Goal: Navigation & Orientation: Understand site structure

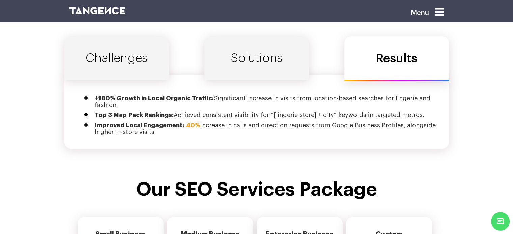
scroll to position [2319, 0]
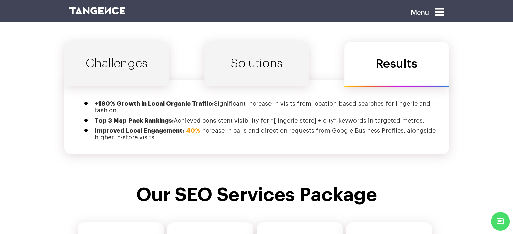
click at [253, 55] on link "Solutions" at bounding box center [256, 64] width 105 height 44
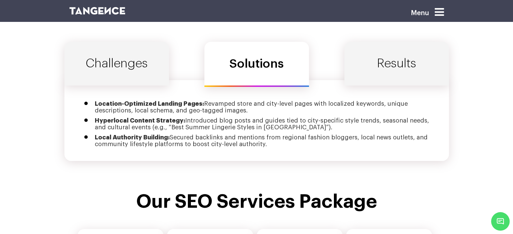
click at [394, 51] on link "Results" at bounding box center [396, 64] width 105 height 44
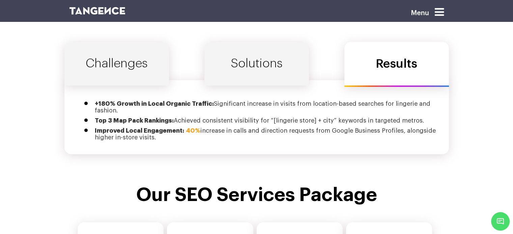
click at [124, 42] on link "Challenges" at bounding box center [116, 64] width 105 height 44
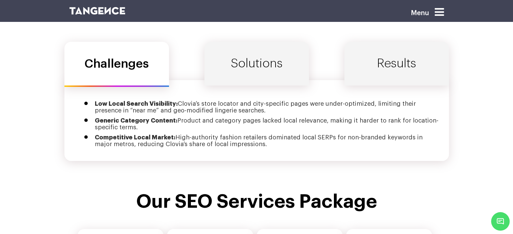
click at [238, 57] on link "Solutions" at bounding box center [256, 64] width 105 height 44
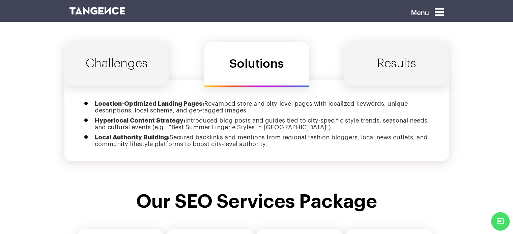
click at [371, 59] on link "Results" at bounding box center [396, 64] width 105 height 44
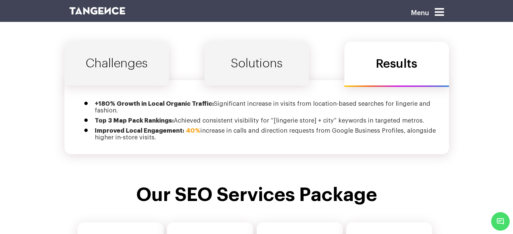
click at [252, 50] on link "Solutions" at bounding box center [256, 64] width 105 height 44
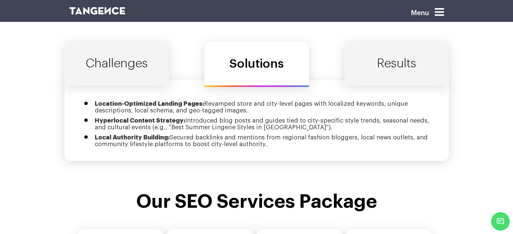
click at [131, 56] on link "Challenges" at bounding box center [116, 64] width 105 height 44
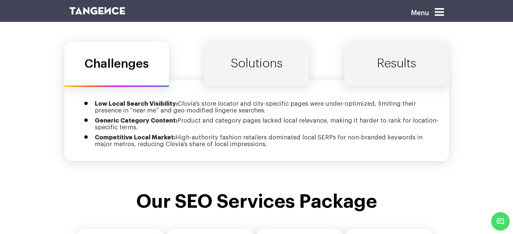
click at [259, 54] on link "Solutions" at bounding box center [256, 64] width 105 height 44
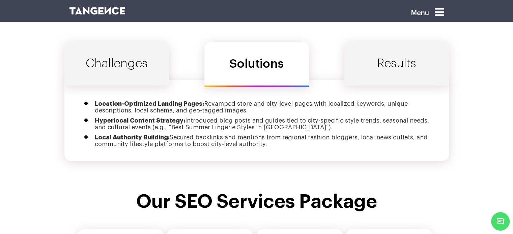
click at [383, 56] on link "Results" at bounding box center [396, 64] width 105 height 44
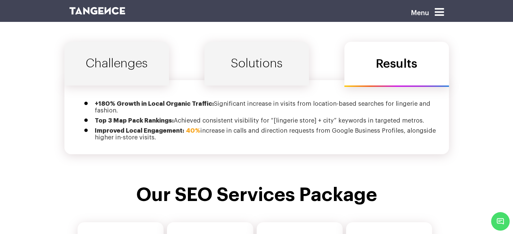
click at [279, 50] on link "Solutions" at bounding box center [256, 64] width 105 height 44
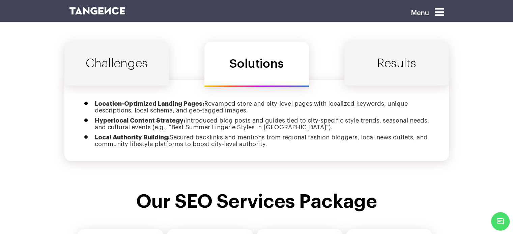
click at [165, 52] on link "Challenges" at bounding box center [116, 64] width 105 height 44
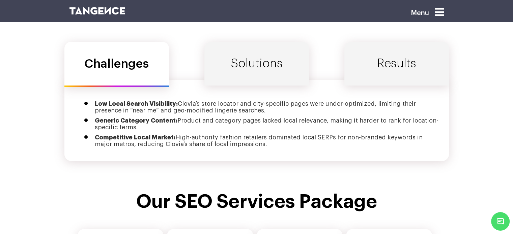
click at [255, 63] on link "Solutions" at bounding box center [256, 64] width 105 height 44
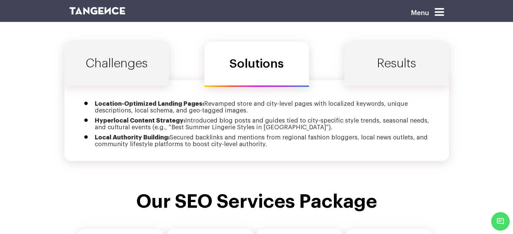
click at [132, 59] on link "Challenges" at bounding box center [116, 64] width 105 height 44
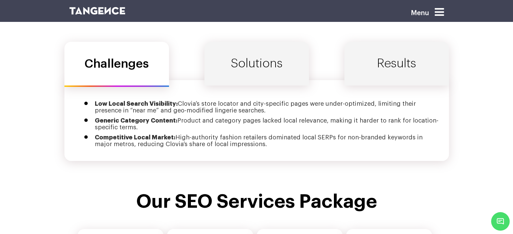
click at [279, 48] on link "Solutions" at bounding box center [256, 64] width 105 height 44
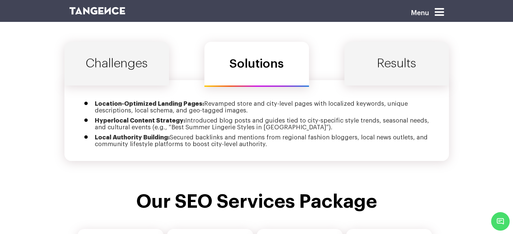
click at [387, 56] on link "Results" at bounding box center [396, 64] width 105 height 44
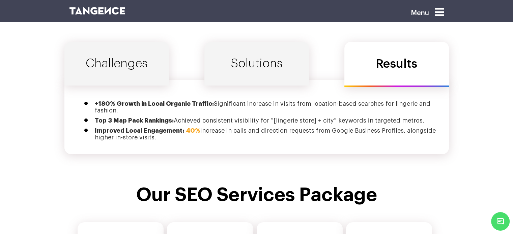
click at [230, 58] on link "Solutions" at bounding box center [256, 64] width 105 height 44
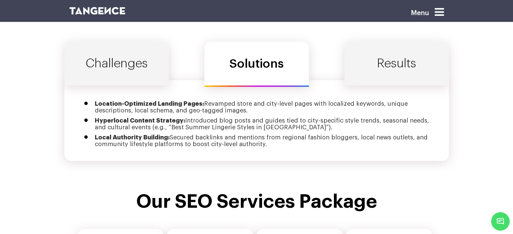
click at [130, 50] on link "Challenges" at bounding box center [116, 64] width 105 height 44
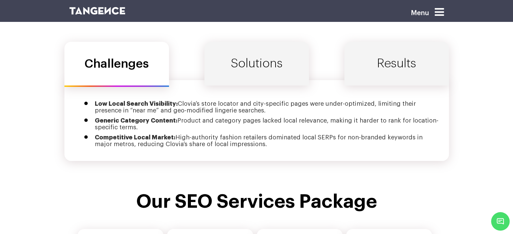
click at [248, 51] on link "Solutions" at bounding box center [256, 64] width 105 height 44
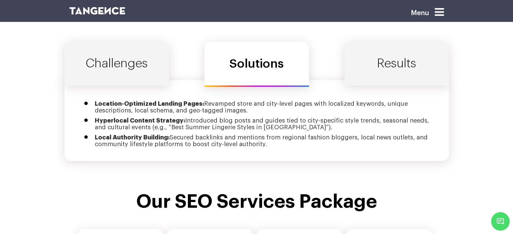
click at [369, 55] on link "Results" at bounding box center [396, 64] width 105 height 44
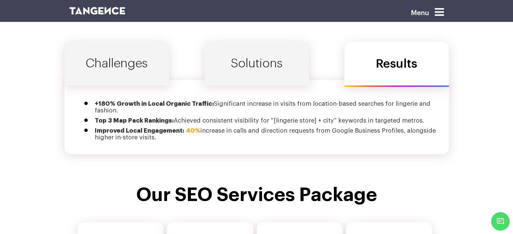
click at [252, 64] on link "Solutions" at bounding box center [256, 64] width 105 height 44
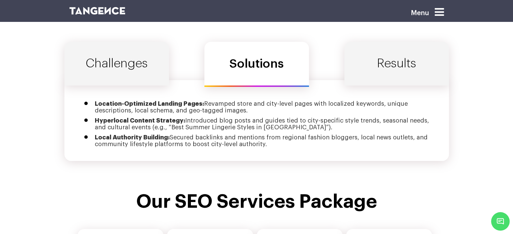
click at [135, 55] on link "Challenges" at bounding box center [116, 64] width 105 height 44
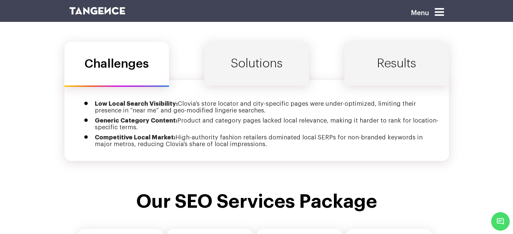
click at [258, 49] on link "Solutions" at bounding box center [256, 64] width 105 height 44
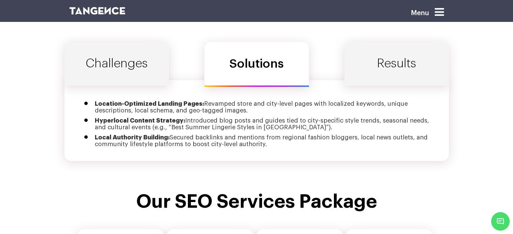
click at [393, 51] on link "Results" at bounding box center [396, 64] width 105 height 44
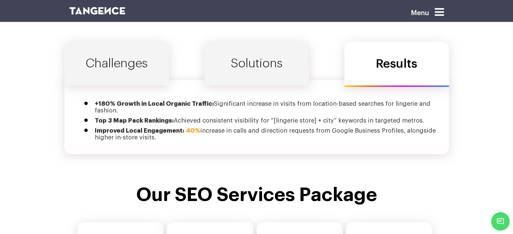
click at [270, 51] on link "Solutions" at bounding box center [256, 64] width 105 height 44
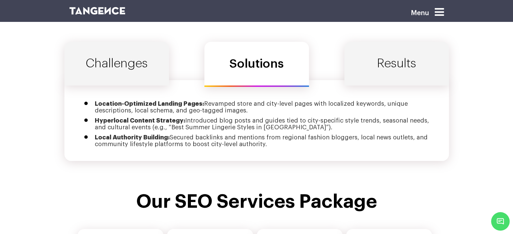
click at [144, 44] on link "Challenges" at bounding box center [116, 64] width 105 height 44
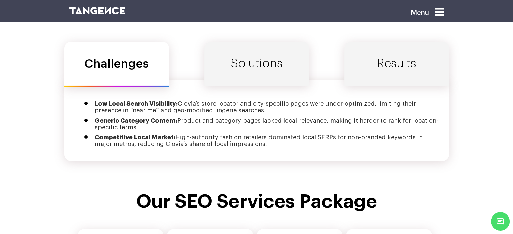
click at [248, 63] on link "Solutions" at bounding box center [256, 64] width 105 height 44
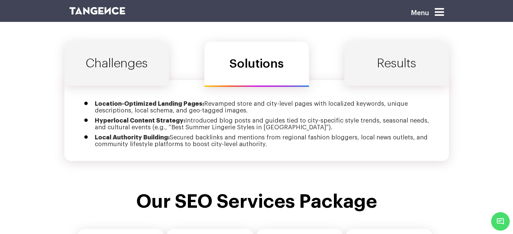
click at [389, 55] on link "Results" at bounding box center [396, 64] width 105 height 44
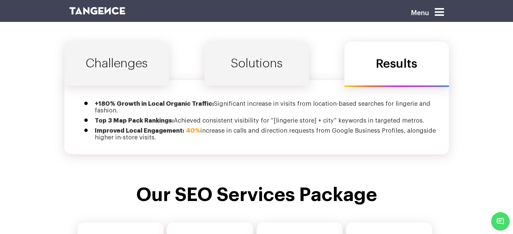
click at [252, 52] on link "Solutions" at bounding box center [256, 64] width 105 height 44
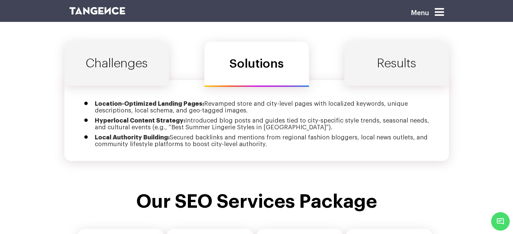
click at [124, 50] on link "Challenges" at bounding box center [116, 64] width 105 height 44
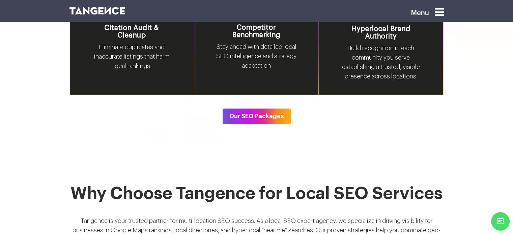
scroll to position [1178, 0]
